Goal: Communication & Community: Participate in discussion

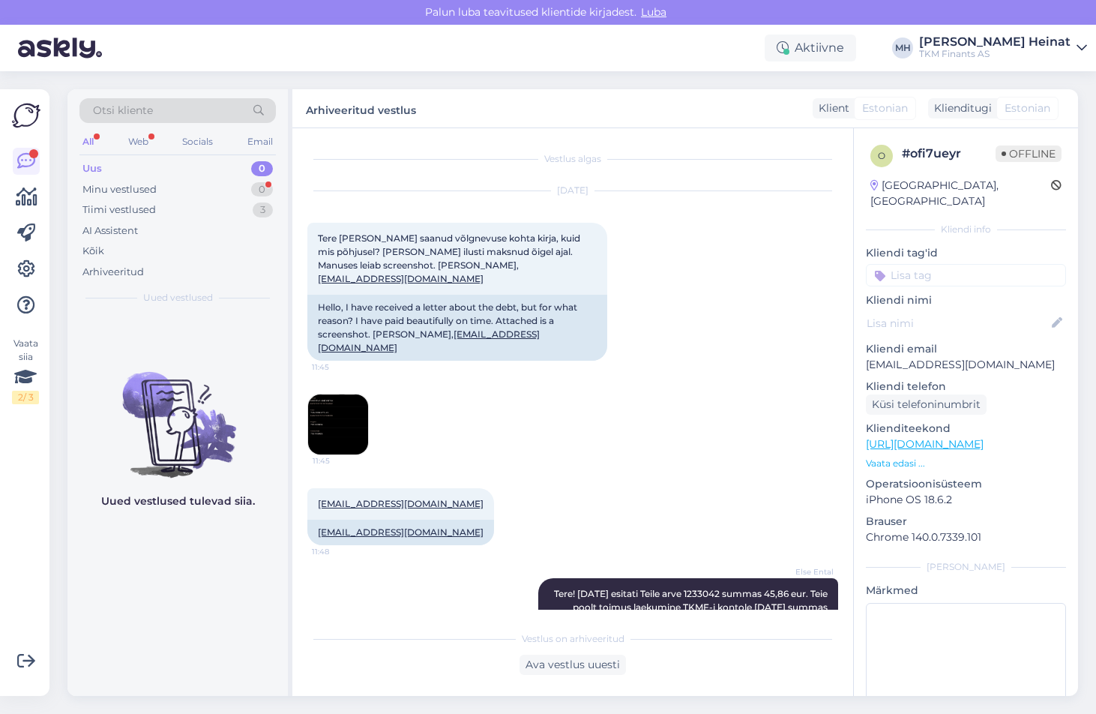
scroll to position [57, 0]
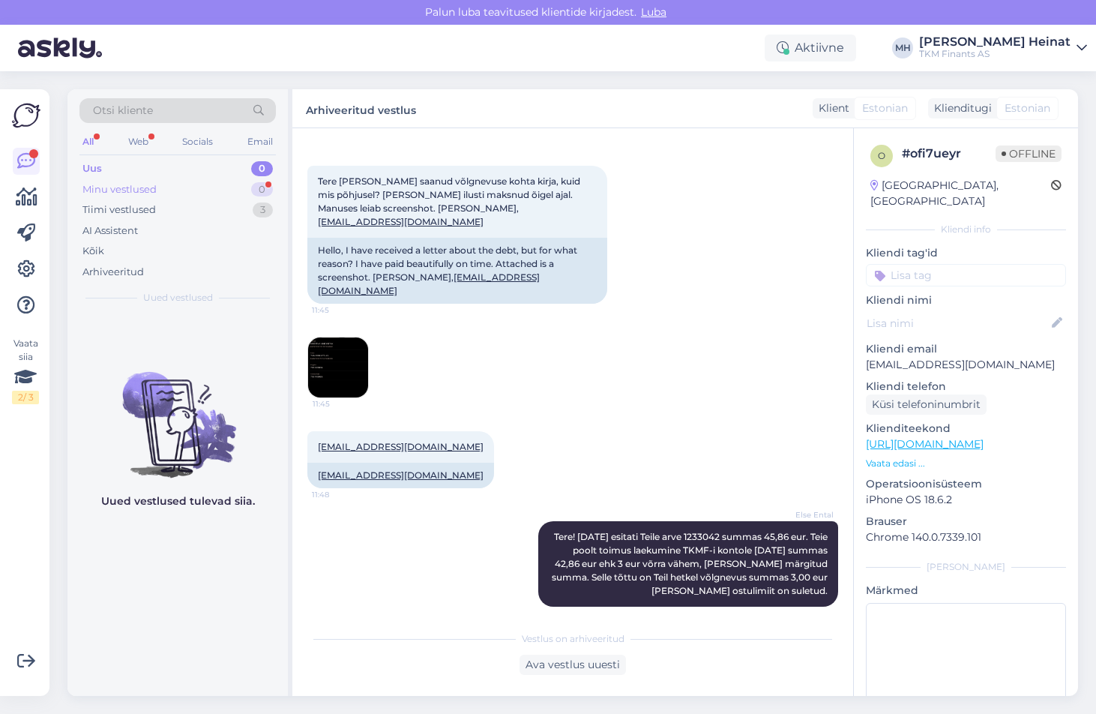
click at [117, 193] on div "Minu vestlused" at bounding box center [119, 189] width 74 height 15
click at [117, 206] on div "Tiimi vestlused" at bounding box center [118, 209] width 73 height 15
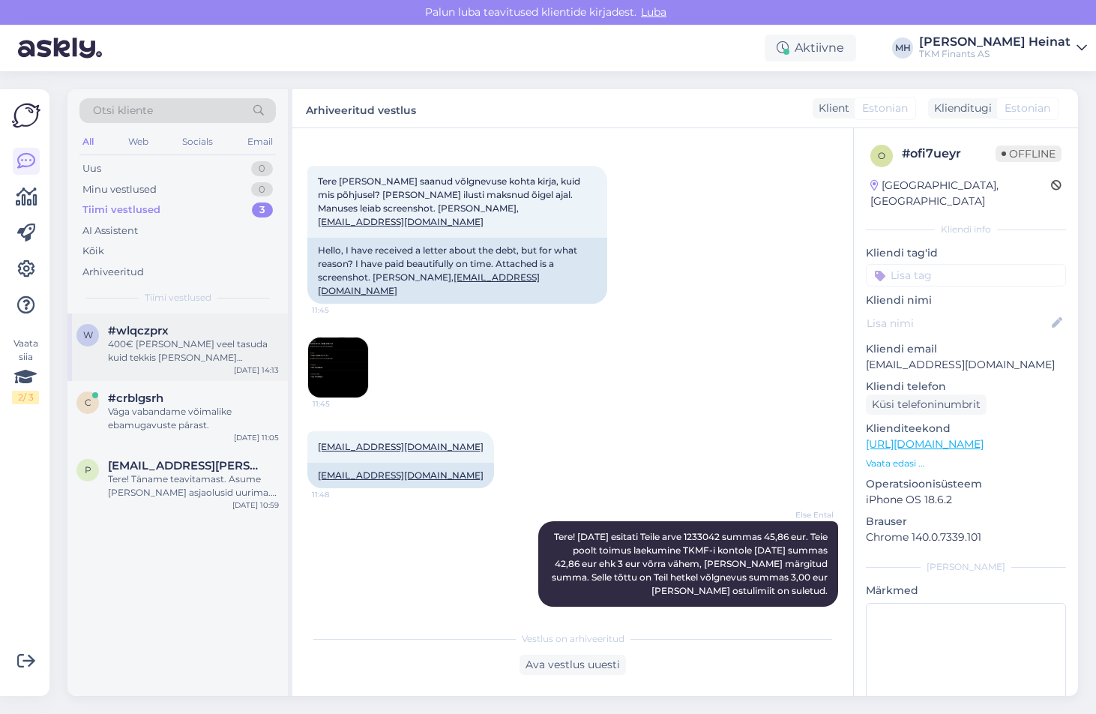
click at [209, 352] on div "400€ [PERSON_NAME] veel tasuda kuid tekkis [PERSON_NAME] /küsimus ,et kas [PERS…" at bounding box center [193, 350] width 171 height 27
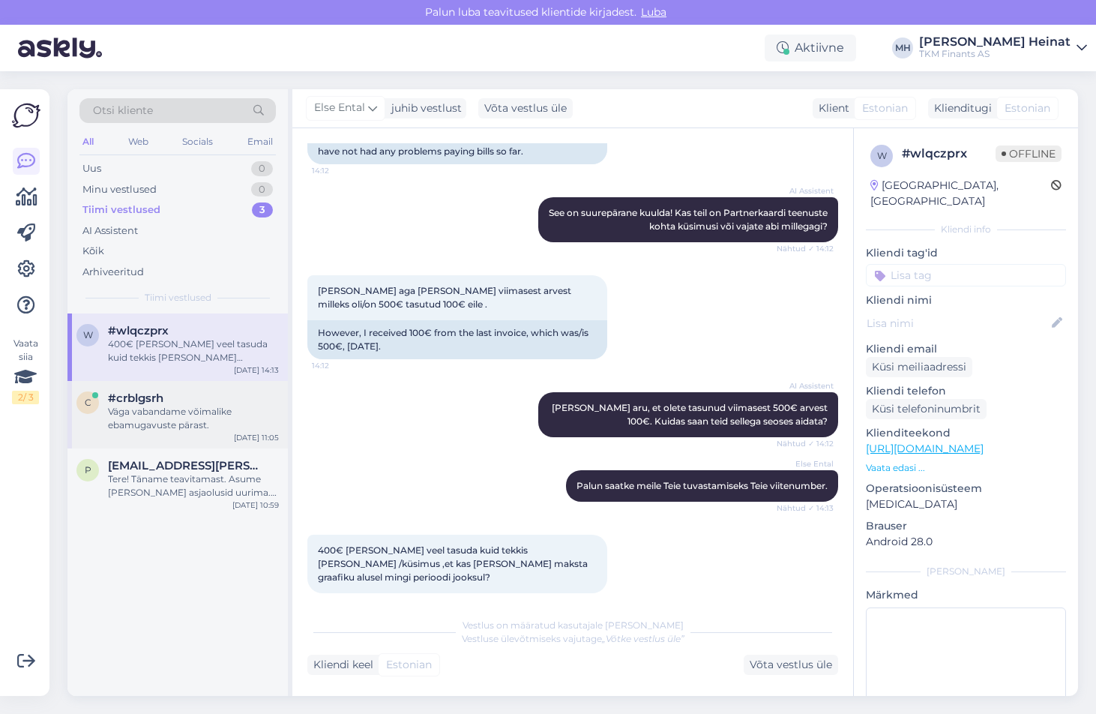
click at [181, 423] on div "Väga vabandame võimalike ebamugavuste pärast." at bounding box center [193, 418] width 171 height 27
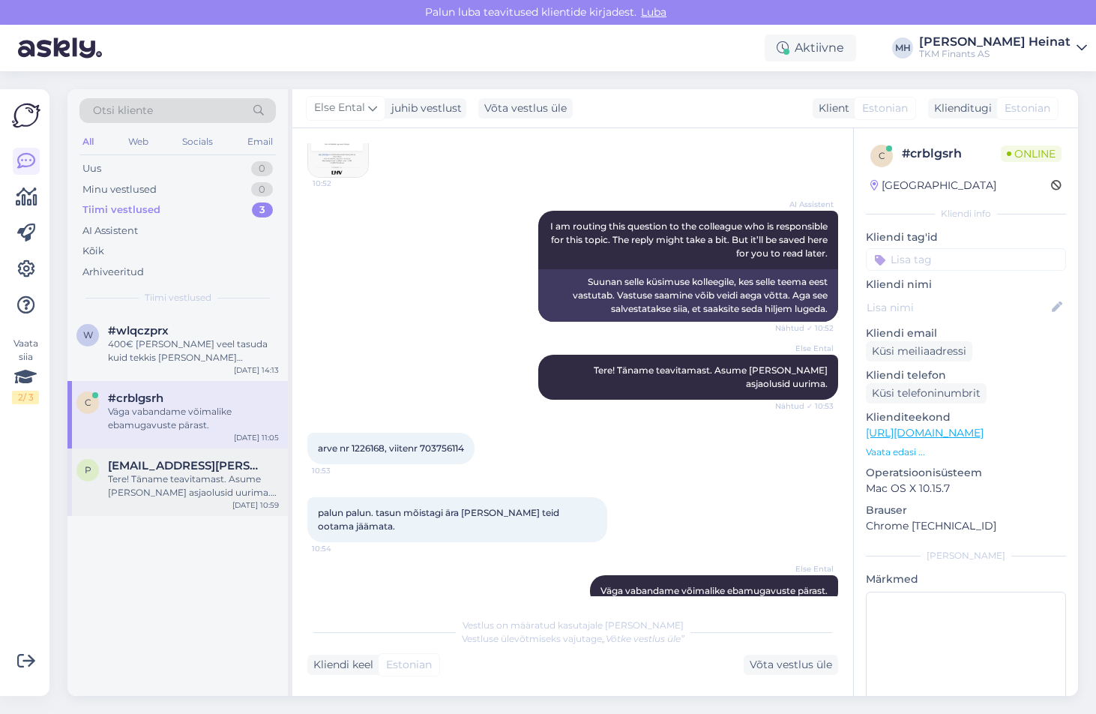
click at [171, 493] on div "Tere! Täname teavitamast. Asume [PERSON_NAME] asjaolusid uurima. Vabandame võim…" at bounding box center [193, 485] width 171 height 27
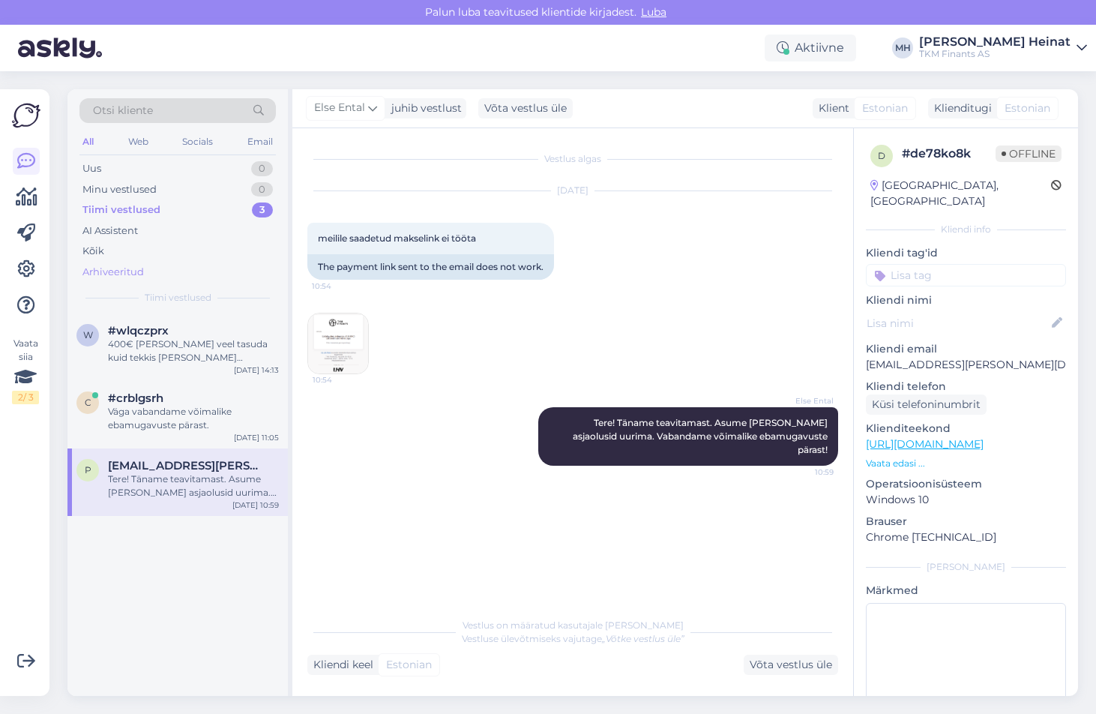
click at [139, 272] on div "Arhiveeritud" at bounding box center [112, 272] width 61 height 15
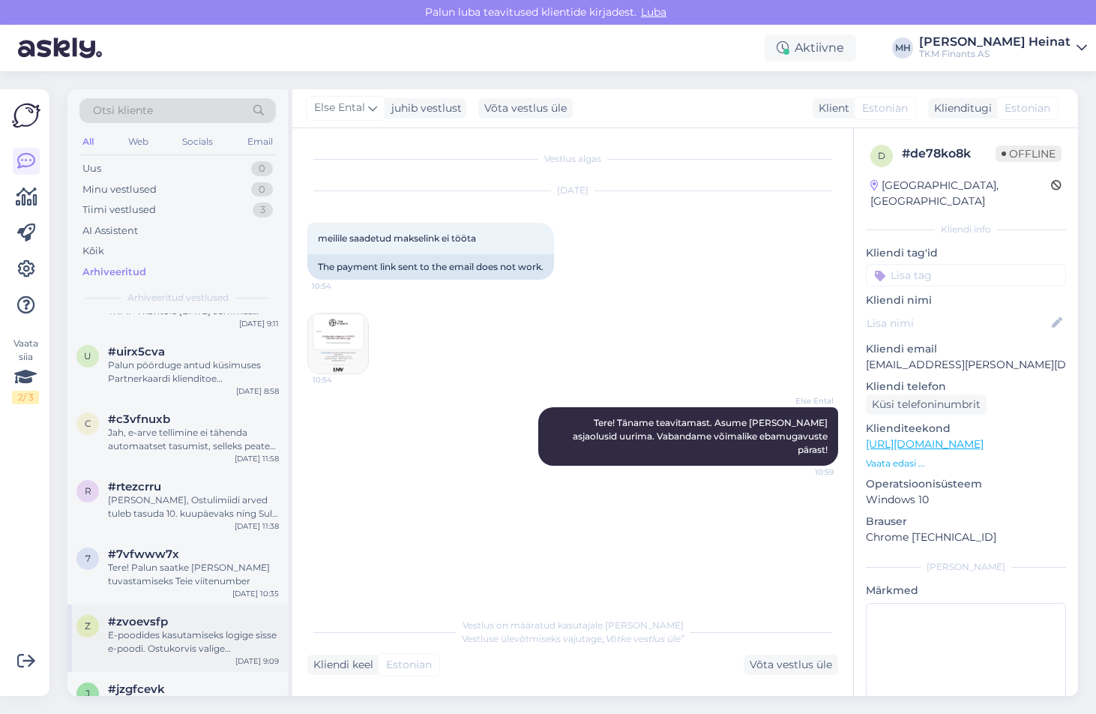
scroll to position [525, 0]
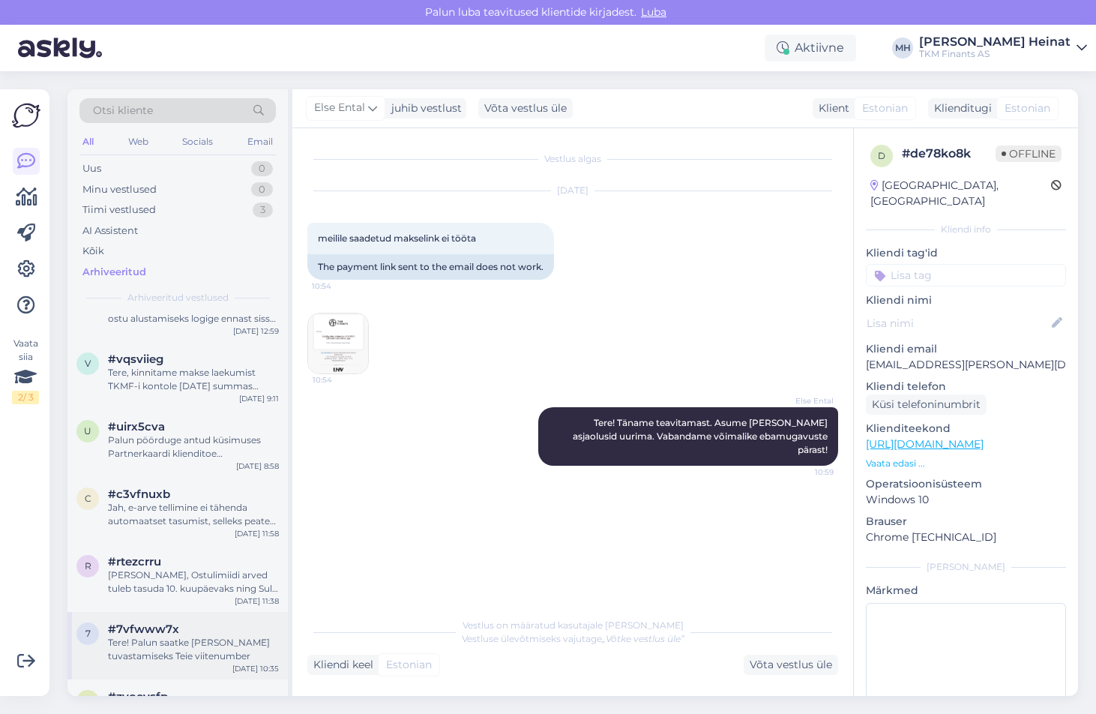
click at [194, 639] on div "Tere! Palun saatke [PERSON_NAME] tuvastamiseks Teie viitenumber" at bounding box center [193, 649] width 171 height 27
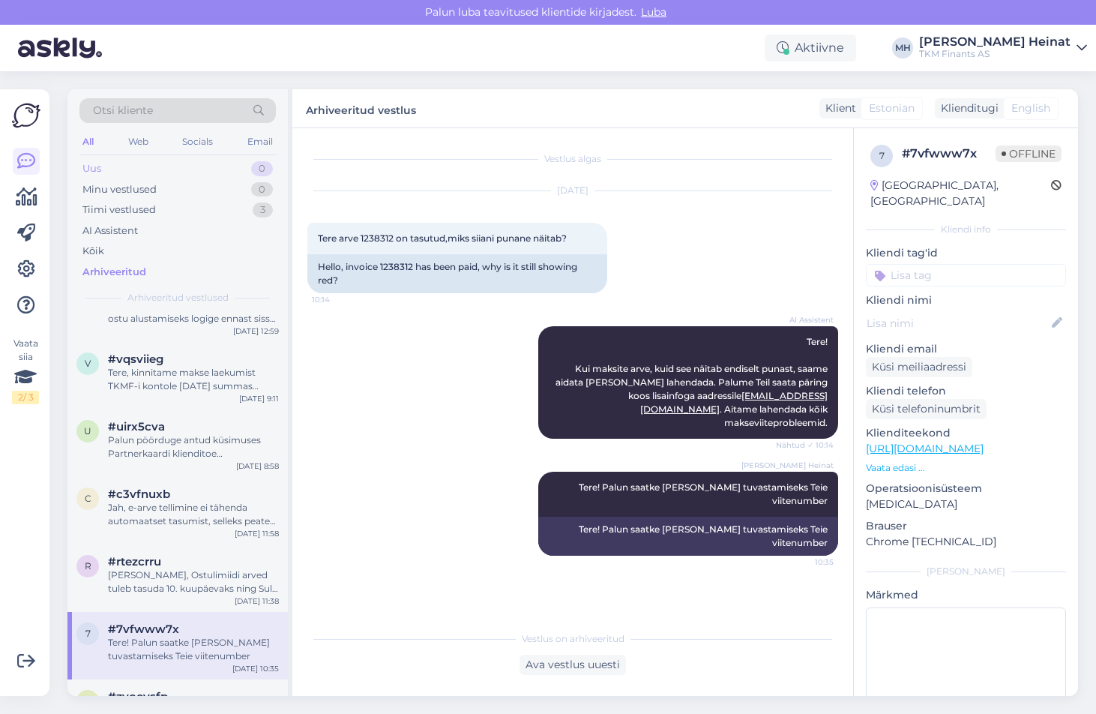
click at [112, 168] on div "Uus 0" at bounding box center [177, 168] width 196 height 21
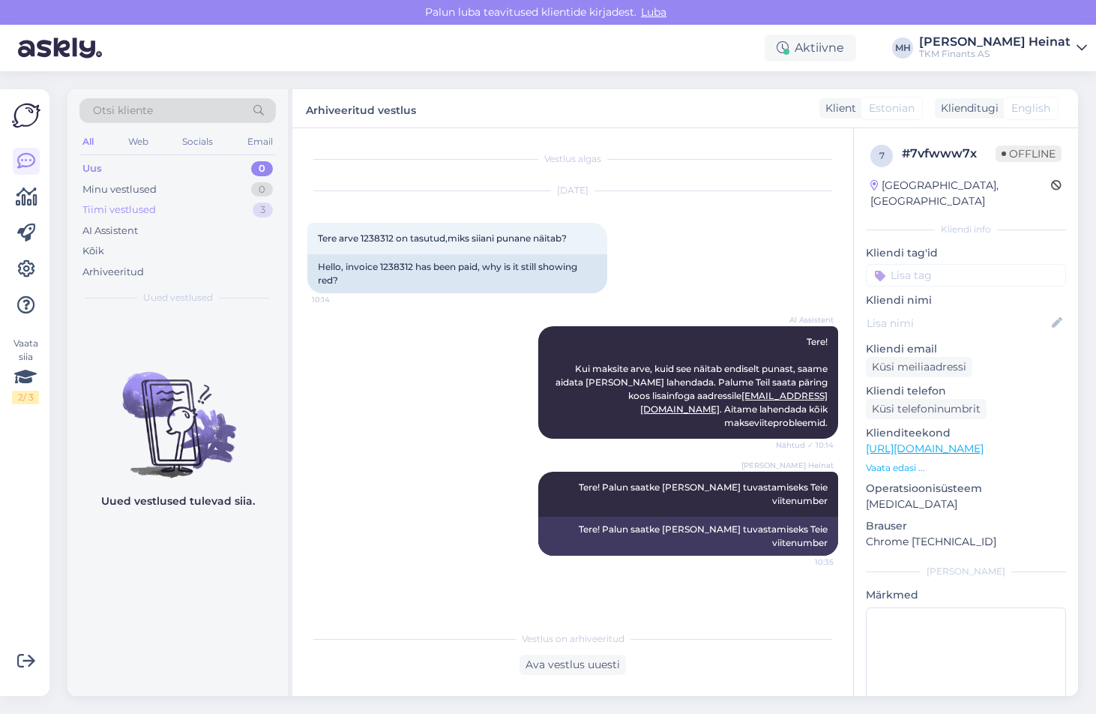
click at [113, 209] on div "Tiimi vestlused" at bounding box center [118, 209] width 73 height 15
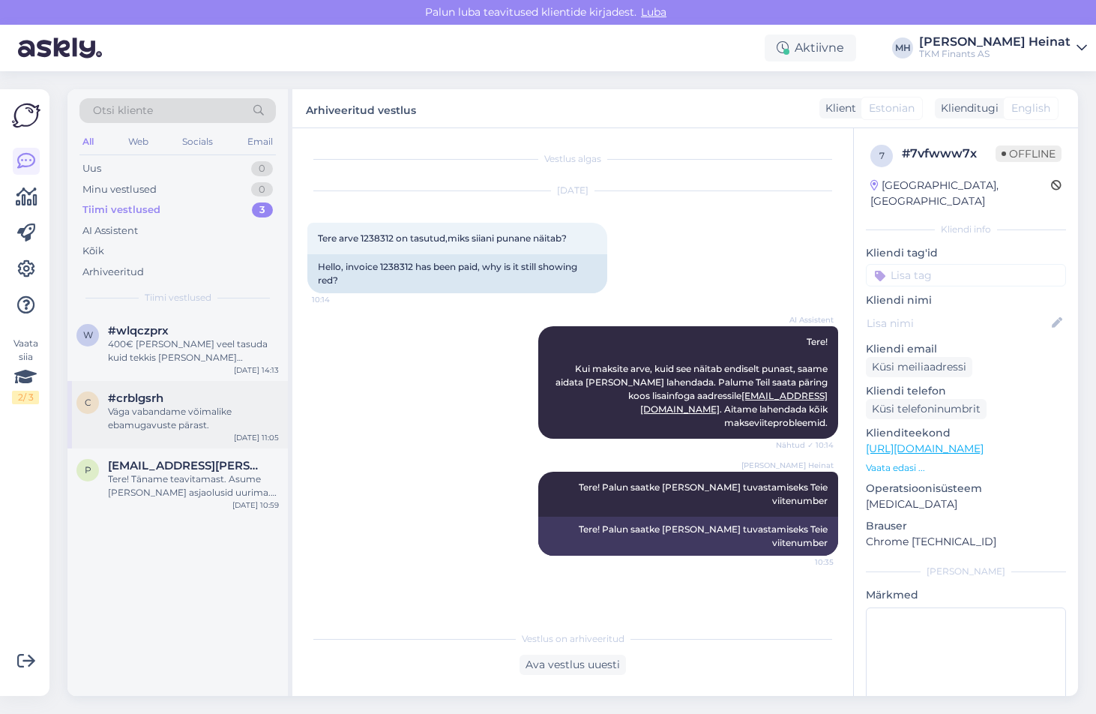
click at [187, 411] on div "Väga vabandame võimalike ebamugavuste pärast." at bounding box center [193, 418] width 171 height 27
